Goal: Task Accomplishment & Management: Manage account settings

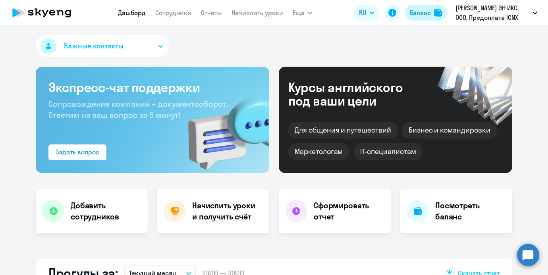
click at [430, 8] on div "Баланс" at bounding box center [420, 13] width 21 height 10
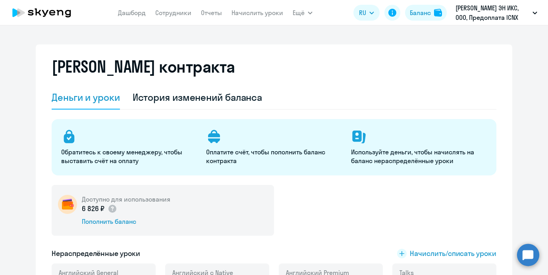
click at [181, 84] on div "Баланс контракта" at bounding box center [274, 71] width 445 height 29
click at [181, 90] on div "История изменений баланса" at bounding box center [198, 98] width 130 height 24
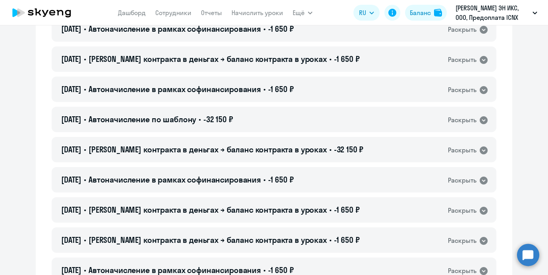
scroll to position [762, 0]
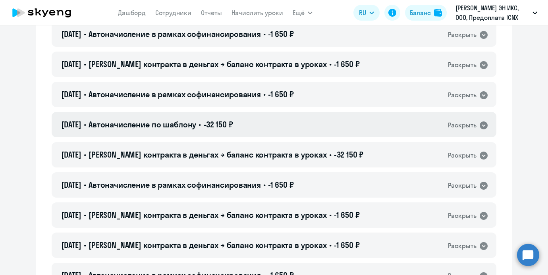
click at [196, 126] on span "Автоначисление по шаблону" at bounding box center [143, 125] width 108 height 10
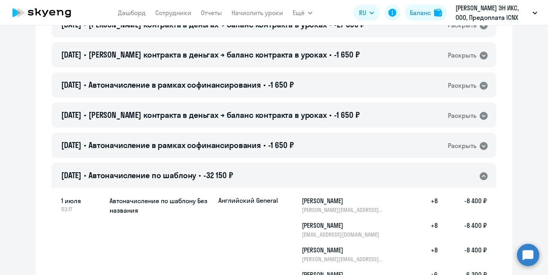
scroll to position [715, 0]
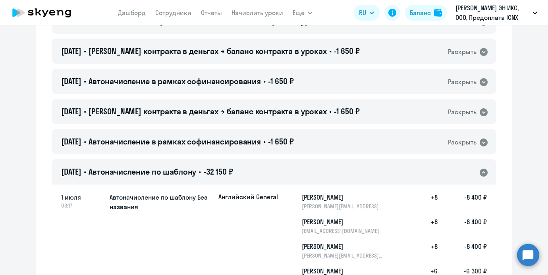
click at [176, 168] on span "Автоначисление по шаблону" at bounding box center [143, 172] width 108 height 10
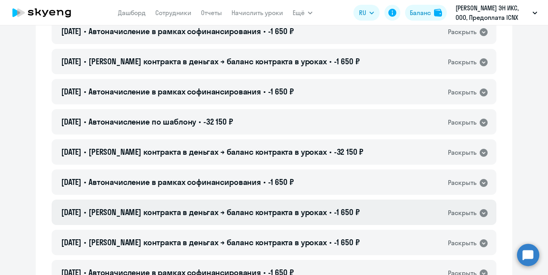
scroll to position [796, 0]
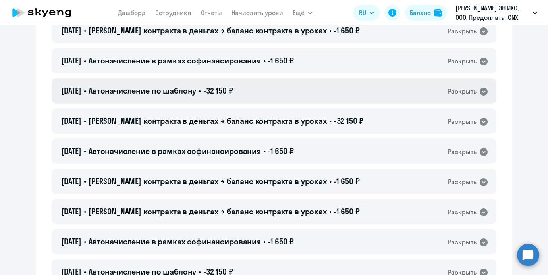
click at [218, 83] on div "01.07.2025 • Автоначисление по шаблону • -32 150 ₽ Раскрыть" at bounding box center [274, 90] width 445 height 25
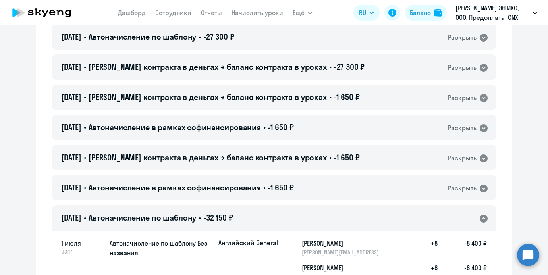
scroll to position [662, 0]
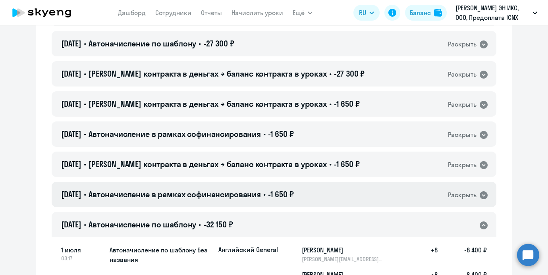
click at [318, 191] on div "07.07.2025 • Автоначисление в рамках софинансирования • -1 650 ₽ Раскрыть" at bounding box center [274, 194] width 445 height 25
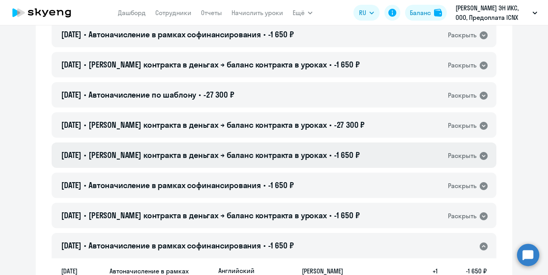
scroll to position [608, 0]
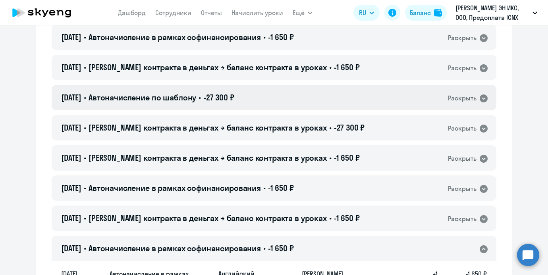
click at [308, 97] on div "01.08.2025 • Автоначисление по шаблону • -27 300 ₽ Раскрыть" at bounding box center [274, 97] width 445 height 25
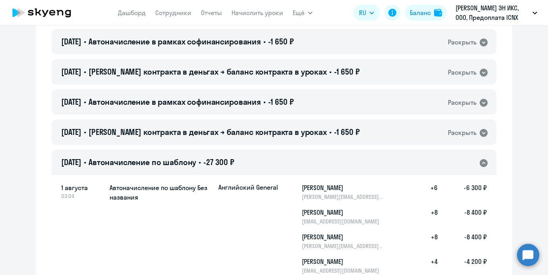
scroll to position [532, 0]
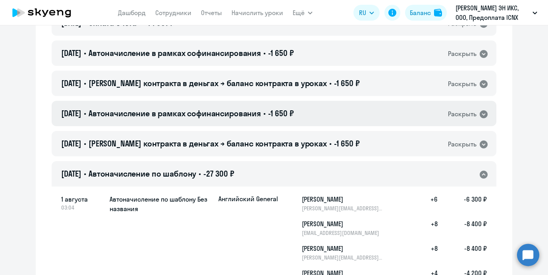
click at [294, 118] on span "-1 650 ₽" at bounding box center [281, 113] width 26 height 10
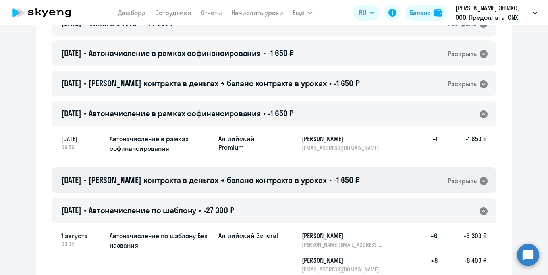
click at [304, 176] on span "Баланс контракта в деньгах → баланс контракта в уроках" at bounding box center [208, 180] width 238 height 10
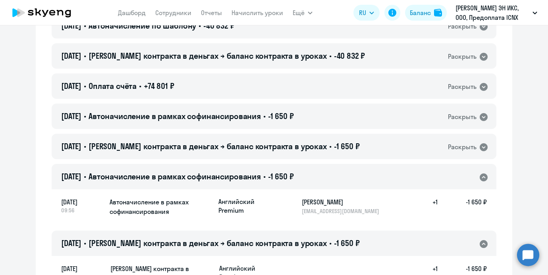
scroll to position [462, 0]
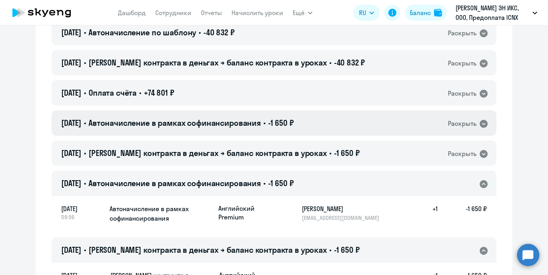
click at [293, 120] on span "-1 650 ₽" at bounding box center [281, 123] width 26 height 10
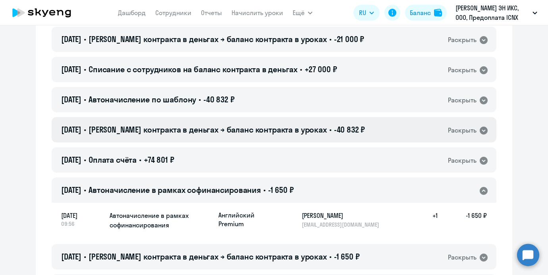
scroll to position [381, 0]
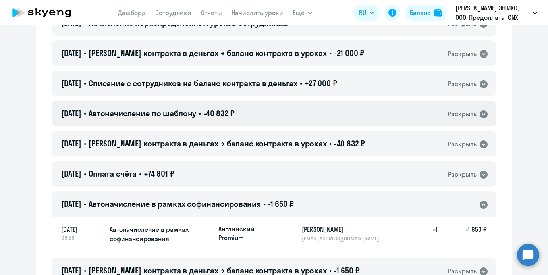
click at [284, 103] on div "01.09.2025 • Автоначисление по шаблону • -40 832 ₽ Раскрыть" at bounding box center [274, 113] width 445 height 25
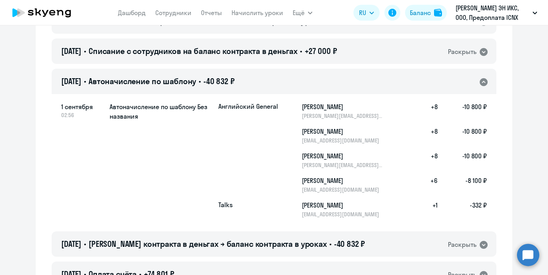
scroll to position [414, 0]
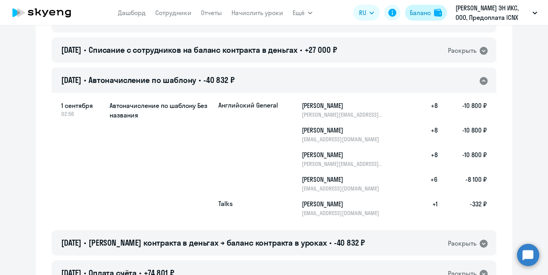
click at [426, 11] on div "Баланс" at bounding box center [420, 13] width 21 height 10
click at [425, 13] on div "Баланс" at bounding box center [420, 13] width 21 height 10
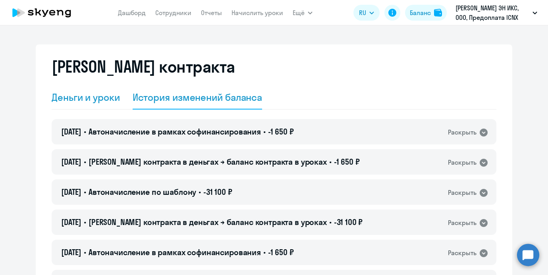
click at [97, 89] on div "Деньги и уроки" at bounding box center [86, 98] width 68 height 24
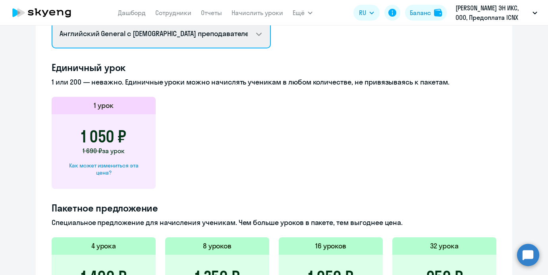
click at [195, 37] on select "Английский General с русскоговорящим преподавателем Премиум английский с русско…" at bounding box center [161, 34] width 219 height 29
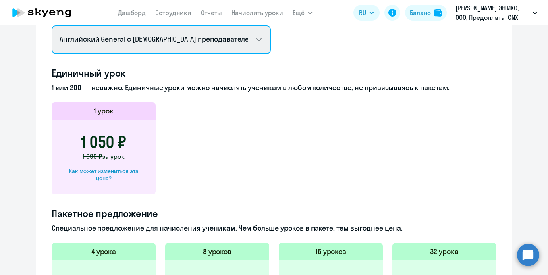
select select "english_adult_not_native_speaker_talks_15min"
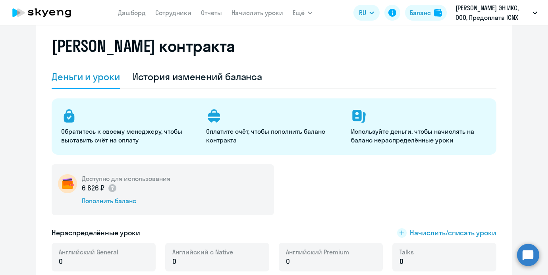
scroll to position [20, 0]
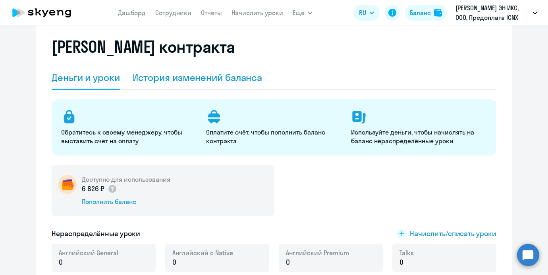
click at [240, 76] on div "История изменений баланса" at bounding box center [198, 77] width 130 height 13
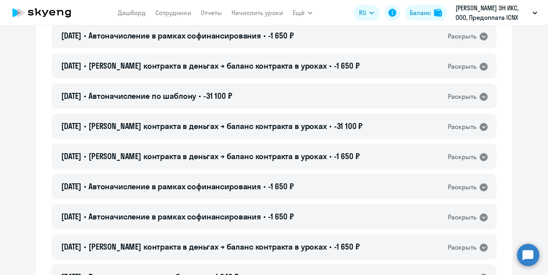
scroll to position [104, 0]
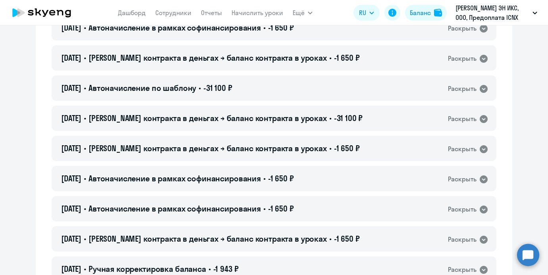
click at [318, 86] on div "01.10.2025 • Автоначисление по шаблону • -31 100 ₽ Раскрыть" at bounding box center [274, 88] width 445 height 25
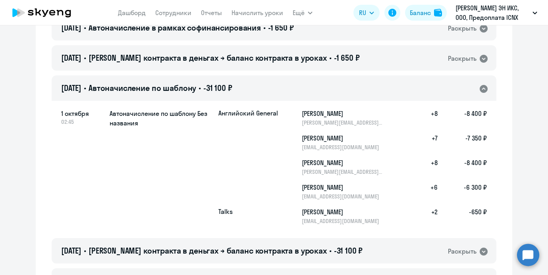
click at [318, 86] on div "01.10.2025 • Автоначисление по шаблону • -31 100 ₽ Раскрыть" at bounding box center [274, 88] width 445 height 25
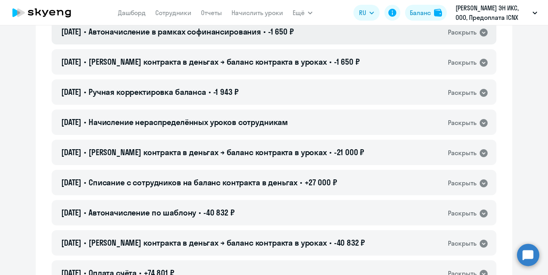
scroll to position [283, 0]
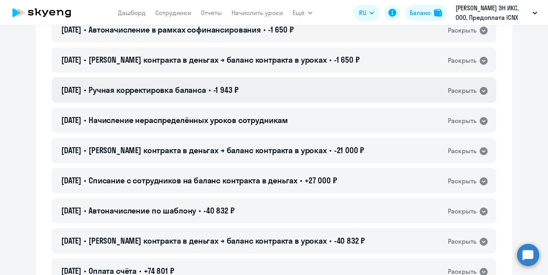
click at [316, 91] on div "10.09.2025 • Ручная корректировка баланса • -1 943 ₽ Раскрыть" at bounding box center [274, 89] width 445 height 25
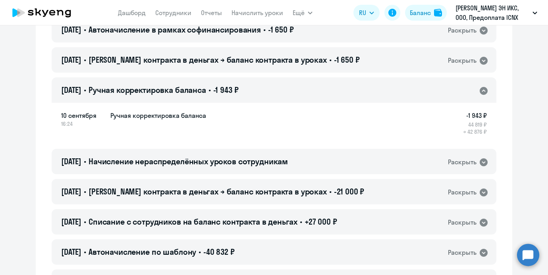
click at [316, 91] on div "10.09.2025 • Ручная корректировка баланса • -1 943 ₽ Раскрыть" at bounding box center [274, 89] width 445 height 25
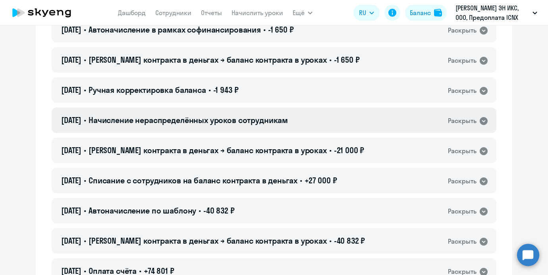
click at [308, 119] on div "10.09.2025 • Начисление нераспределённых уроков сотрудникам Раскрыть" at bounding box center [274, 120] width 445 height 25
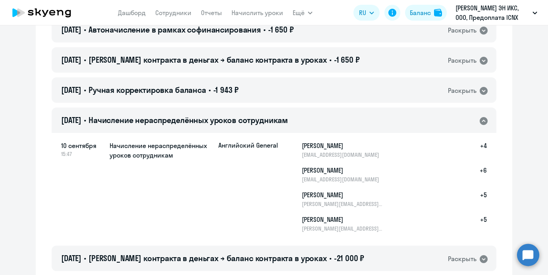
click at [312, 117] on div "10.09.2025 • Начисление нераспределённых уроков сотрудникам Раскрыть" at bounding box center [274, 120] width 445 height 25
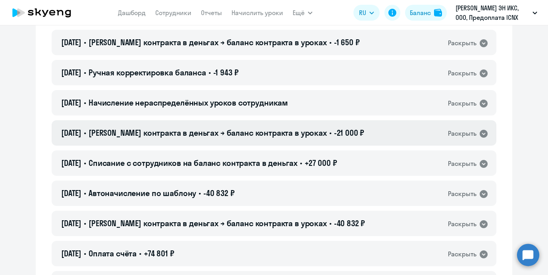
scroll to position [333, 0]
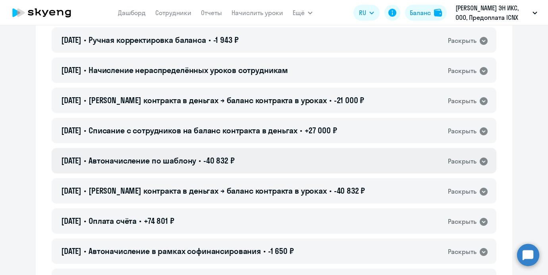
click at [298, 149] on div "01.09.2025 • Автоначисление по шаблону • -40 832 ₽ Раскрыть" at bounding box center [274, 160] width 445 height 25
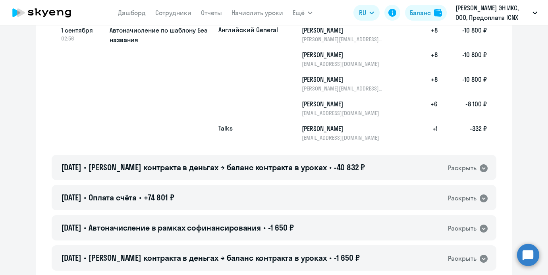
scroll to position [494, 0]
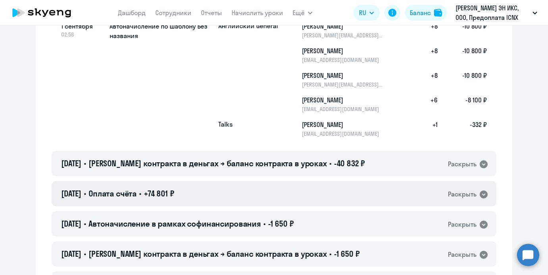
drag, startPoint x: 99, startPoint y: 196, endPoint x: 62, endPoint y: 194, distance: 36.6
click at [62, 194] on h4 "29.08.2025 • Оплата счёта • +74 801 ₽" at bounding box center [117, 193] width 113 height 11
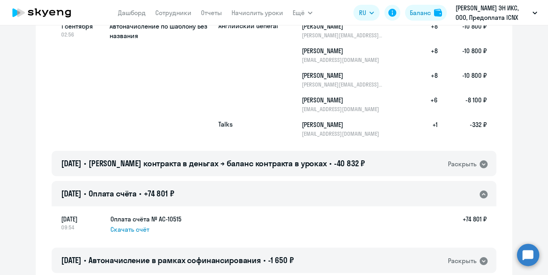
drag, startPoint x: 96, startPoint y: 221, endPoint x: 58, endPoint y: 221, distance: 37.8
click at [58, 221] on div "29 августа 09:54 Оплата счёта № AC-10515 Скачать счёт +74 801 ₽" at bounding box center [274, 224] width 445 height 37
copy span "29 августа"
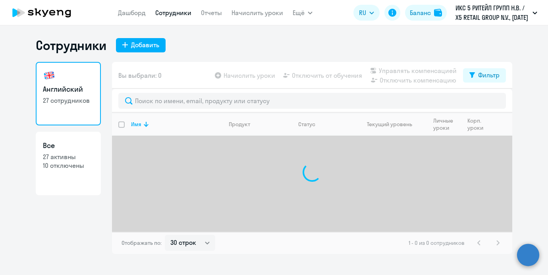
select select "30"
click at [251, 14] on link "Начислить уроки" at bounding box center [258, 13] width 52 height 8
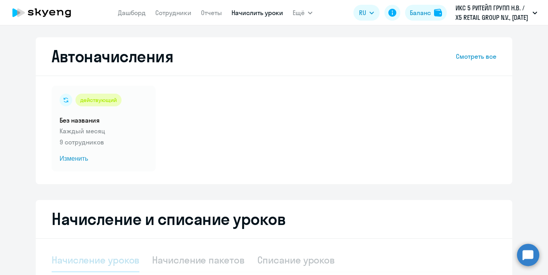
select select "10"
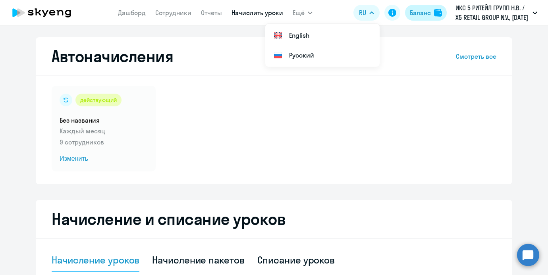
click at [421, 12] on div "Баланс" at bounding box center [420, 13] width 21 height 10
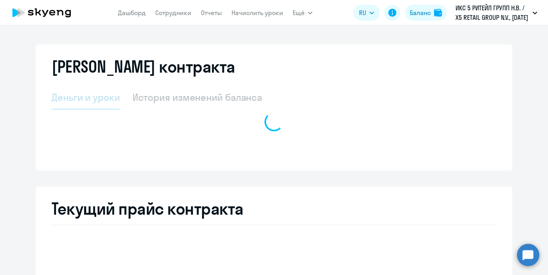
select select "english_adult_not_native_speaker"
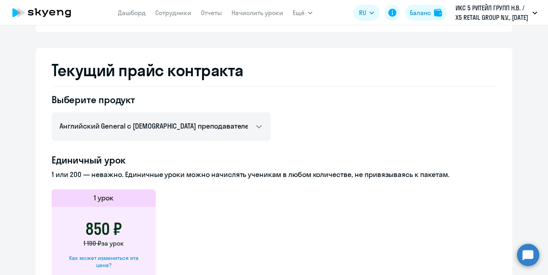
scroll to position [66, 0]
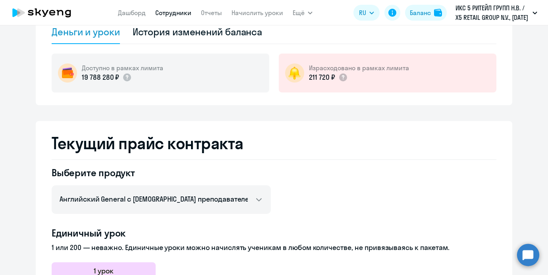
click at [188, 14] on link "Сотрудники" at bounding box center [173, 13] width 36 height 8
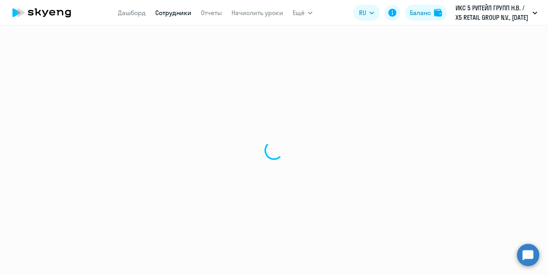
select select "30"
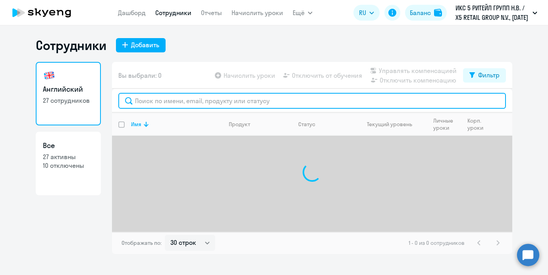
click at [171, 105] on input "text" at bounding box center [312, 101] width 388 height 16
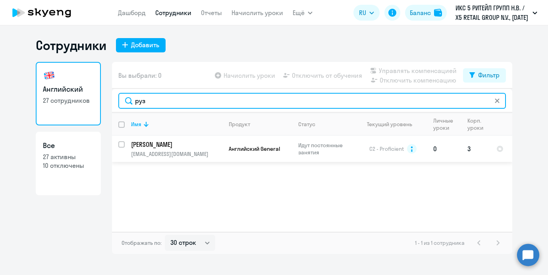
type input "руз"
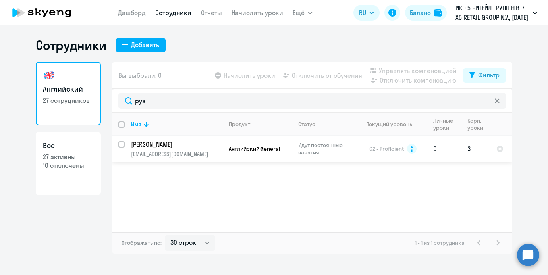
click at [123, 143] on input "select row 18686841" at bounding box center [126, 149] width 16 height 16
checkbox input "true"
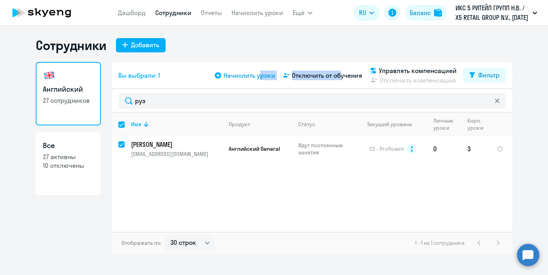
drag, startPoint x: 340, startPoint y: 72, endPoint x: 256, endPoint y: 71, distance: 83.9
click at [256, 71] on div "Начислить уроки Отключить от обучения Управлять компенсацией Отключить компенса…" at bounding box center [338, 75] width 250 height 19
click at [256, 71] on span "Начислить уроки" at bounding box center [250, 76] width 52 height 10
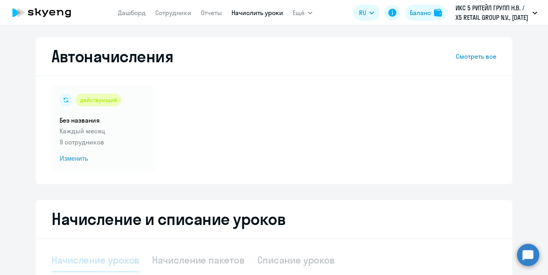
select select "10"
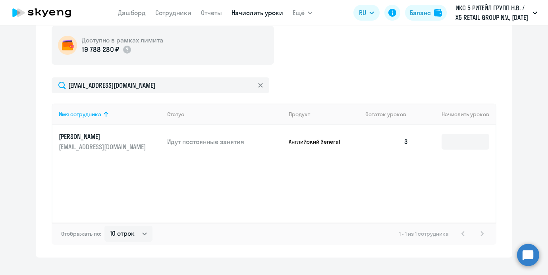
scroll to position [271, 0]
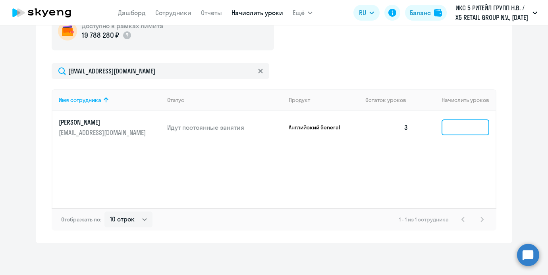
click at [452, 130] on input at bounding box center [466, 128] width 48 height 16
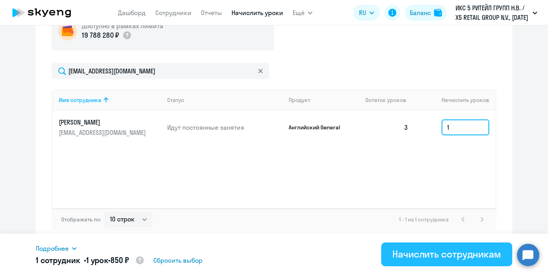
type input "1"
click at [417, 250] on div "Начислить сотрудникам" at bounding box center [447, 254] width 109 height 13
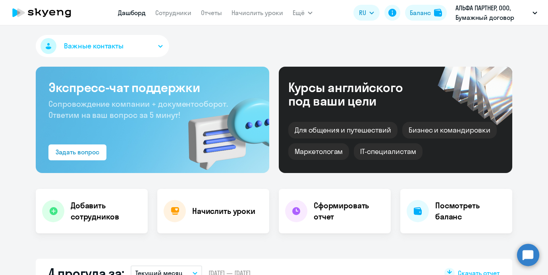
click at [194, 13] on nav "[PERSON_NAME] Отчеты Начислить уроки" at bounding box center [200, 13] width 165 height 16
select select "30"
click at [193, 13] on nav "[PERSON_NAME] Отчеты Начислить уроки" at bounding box center [200, 13] width 165 height 16
click at [192, 13] on nav "[PERSON_NAME] Отчеты Начислить уроки" at bounding box center [200, 13] width 165 height 16
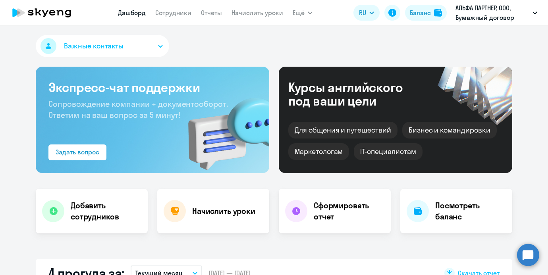
click at [191, 13] on nav "[PERSON_NAME] Отчеты Начислить уроки" at bounding box center [200, 13] width 165 height 16
click at [181, 15] on link "Сотрудники" at bounding box center [173, 13] width 36 height 8
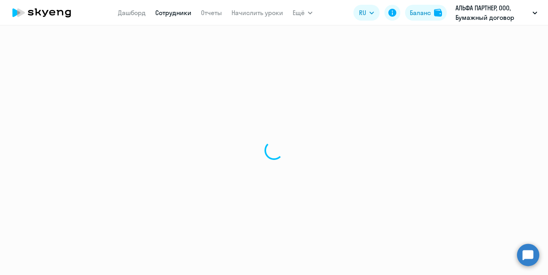
select select "30"
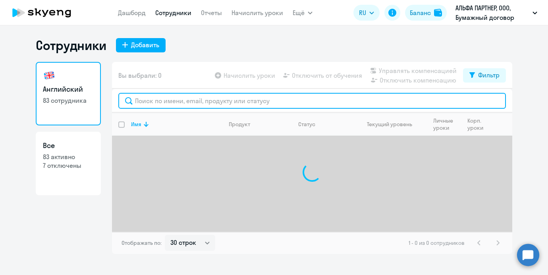
click at [180, 100] on input "text" at bounding box center [312, 101] width 388 height 16
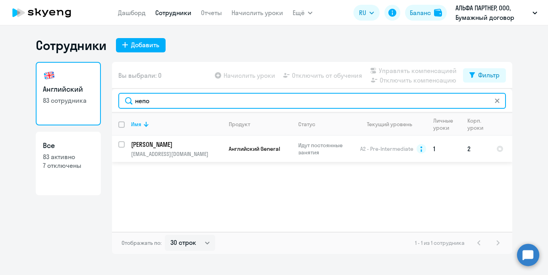
type input "непо"
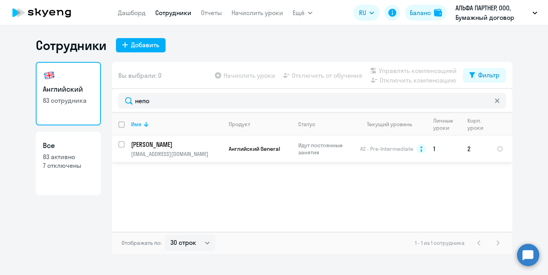
click at [121, 146] on input "select row 12380217" at bounding box center [126, 149] width 16 height 16
checkbox input "true"
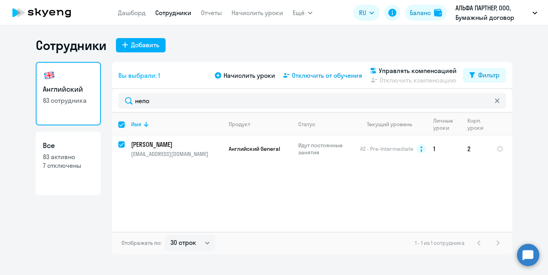
click at [346, 77] on span "Отключить от обучения" at bounding box center [327, 76] width 70 height 10
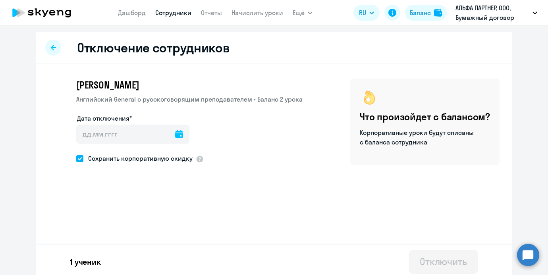
scroll to position [4, 0]
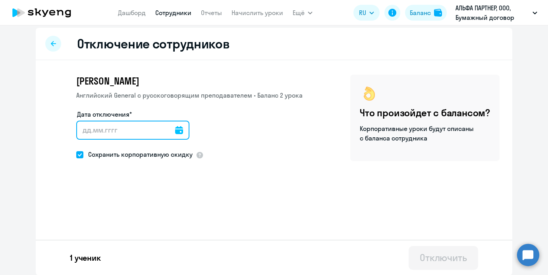
click at [152, 128] on input "Дата отключения*" at bounding box center [132, 130] width 113 height 19
click at [167, 131] on input "Дата отключения*" at bounding box center [132, 130] width 113 height 19
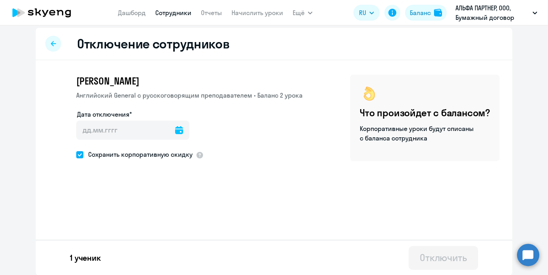
click at [175, 131] on icon at bounding box center [179, 130] width 8 height 8
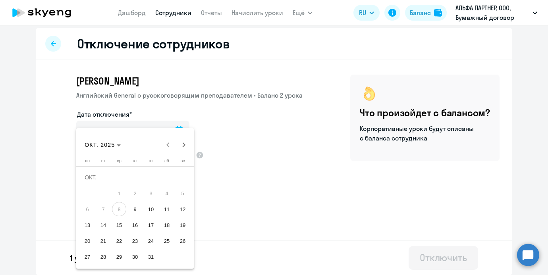
drag, startPoint x: 129, startPoint y: 221, endPoint x: 133, endPoint y: 211, distance: 10.9
click at [133, 211] on tbody "[DATE] 2 3 4 5 6 7 8 9 10 11 12 13 14 15 16 17 18 19 20 21 22 23 24 25 26 27 28…" at bounding box center [134, 217] width 111 height 95
click at [133, 211] on span "9" at bounding box center [135, 209] width 14 height 14
type input "[DATE]"
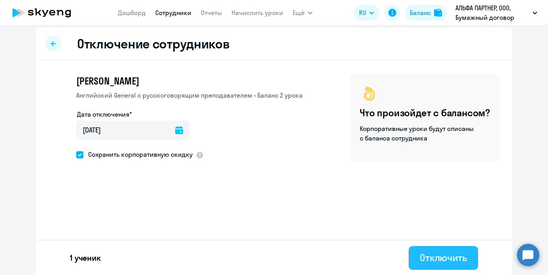
click at [433, 249] on button "Отключить" at bounding box center [444, 258] width 70 height 24
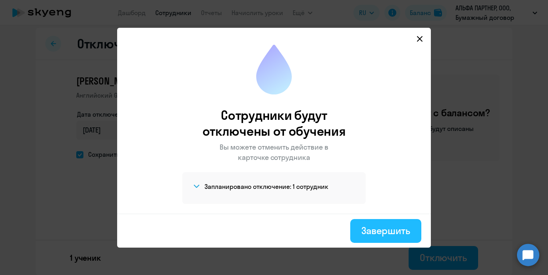
click at [377, 221] on button "Завершить" at bounding box center [386, 231] width 71 height 24
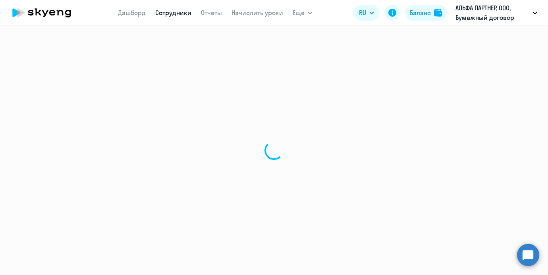
select select "30"
